Goal: Task Accomplishment & Management: Manage account settings

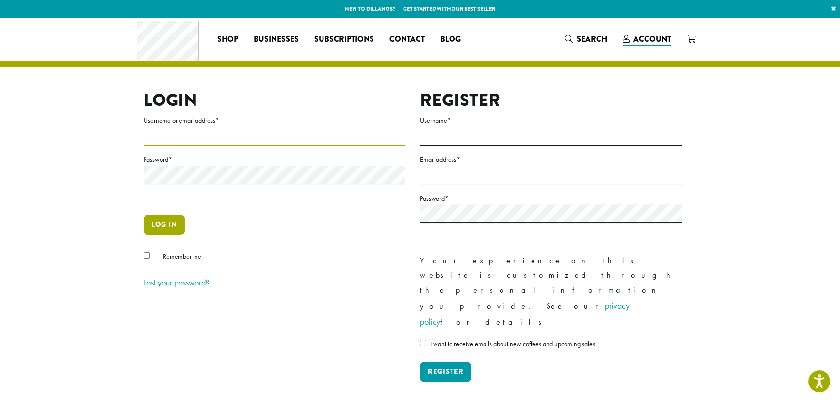
type input "**********"
click at [163, 228] on button "Log in" at bounding box center [164, 224] width 41 height 20
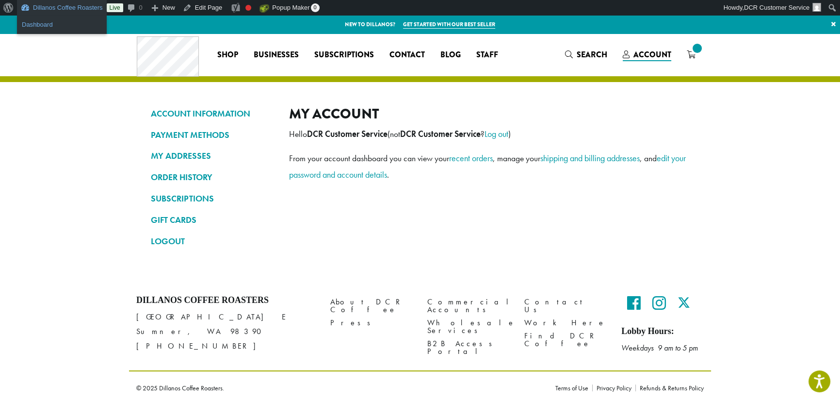
click at [63, 32] on ul "Dashboard" at bounding box center [62, 25] width 90 height 18
click at [64, 22] on link "Dashboard" at bounding box center [62, 24] width 90 height 13
